Goal: Transaction & Acquisition: Register for event/course

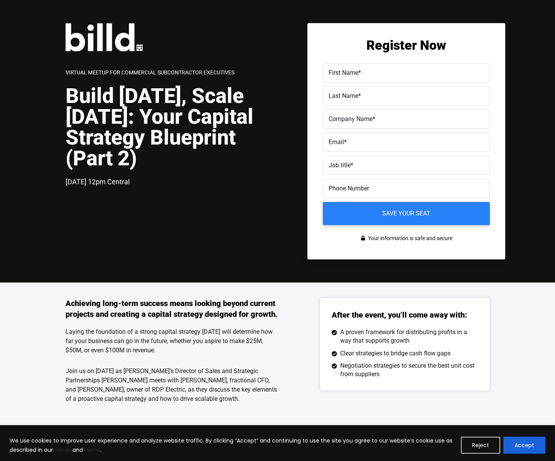
click at [377, 77] on label "First Name *" at bounding box center [405, 72] width 155 height 11
click at [377, 77] on input "First Name *" at bounding box center [406, 72] width 167 height 19
type input "[PERSON_NAME]"
type input "Plank"
click at [334, 75] on input "[PERSON_NAME]" at bounding box center [406, 72] width 167 height 19
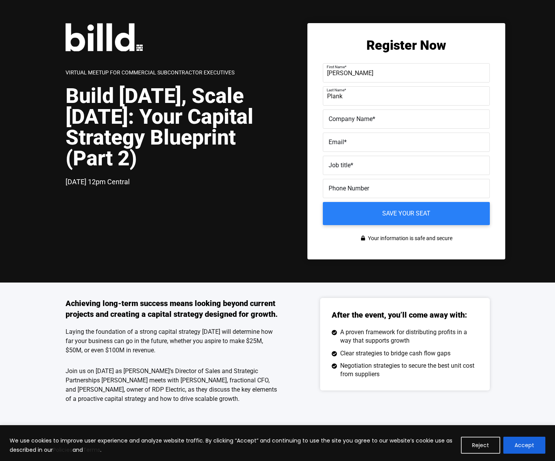
type input "[PERSON_NAME]"
click at [344, 119] on span "Company Name" at bounding box center [350, 118] width 44 height 7
click at [344, 119] on input "Company Name *" at bounding box center [406, 118] width 167 height 19
type input "Flare Communications"
type input "[PERSON_NAME][EMAIL_ADDRESS][DOMAIN_NAME]"
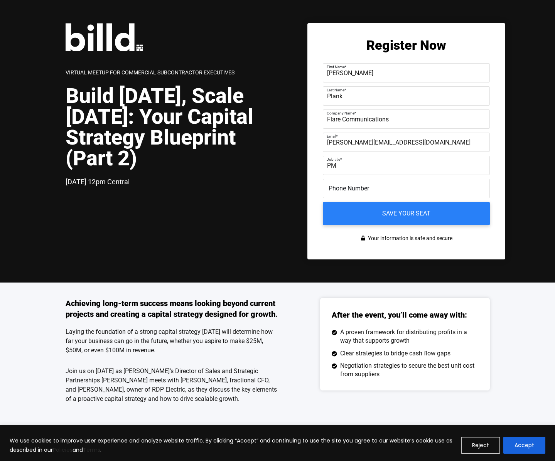
type input "P"
type input "Owner"
type input "[PHONE_NUMBER]"
click at [411, 214] on input "Save your seat" at bounding box center [405, 214] width 175 height 24
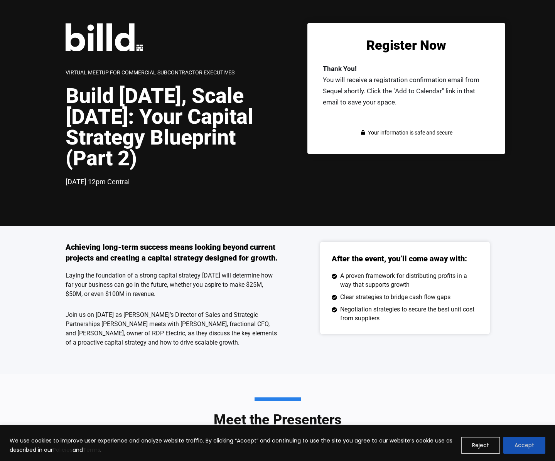
click at [533, 447] on button "Accept" at bounding box center [524, 445] width 42 height 17
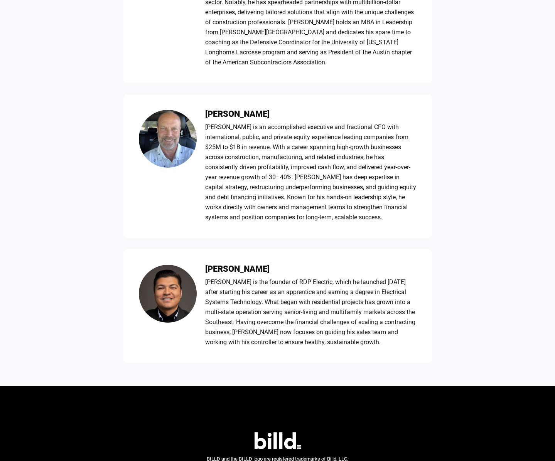
scroll to position [524, 0]
